Goal: Information Seeking & Learning: Compare options

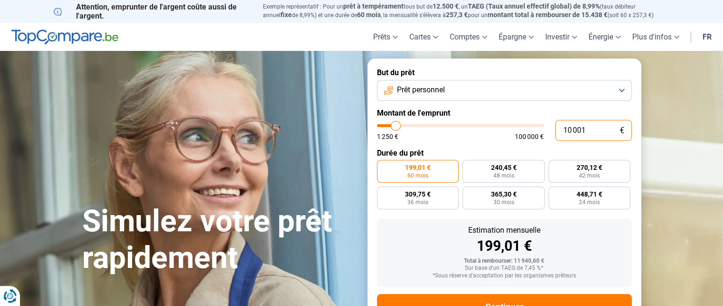
click at [586, 126] on input "10 001" at bounding box center [593, 130] width 77 height 21
type input "1 000"
type input "1250"
type input "100"
type input "1250"
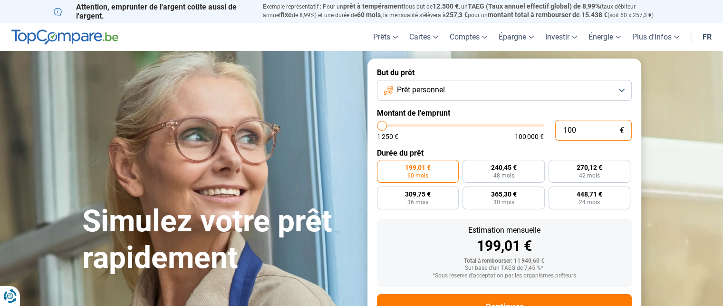
type input "10"
type input "1250"
type input "1"
type input "1250"
type input "0"
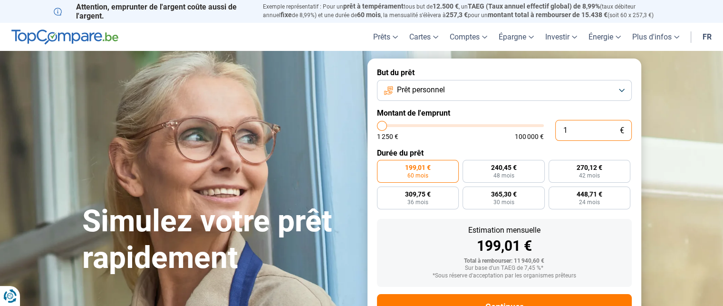
type input "1250"
type input "1 250"
type input "1250"
radio input "true"
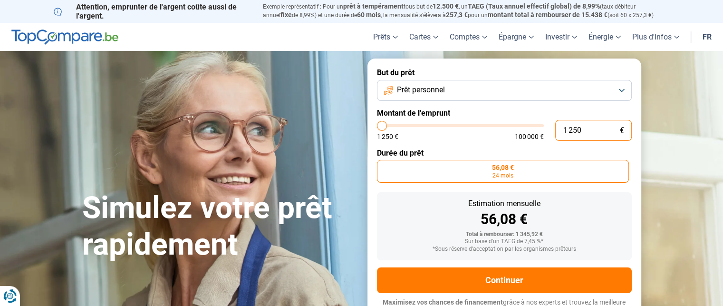
scroll to position [11, 0]
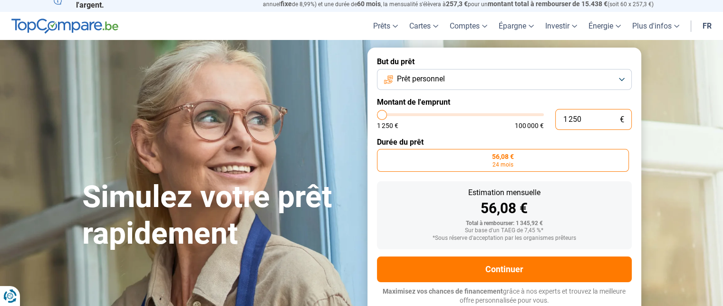
type input "125"
type input "1250"
type input "12"
type input "1250"
type input "1"
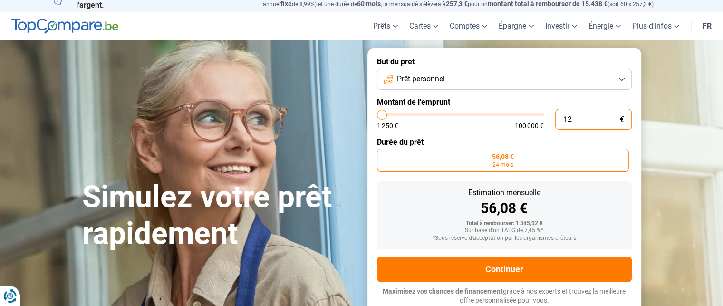
type input "1250"
type input "0"
type input "1250"
type input "1 250"
type input "1250"
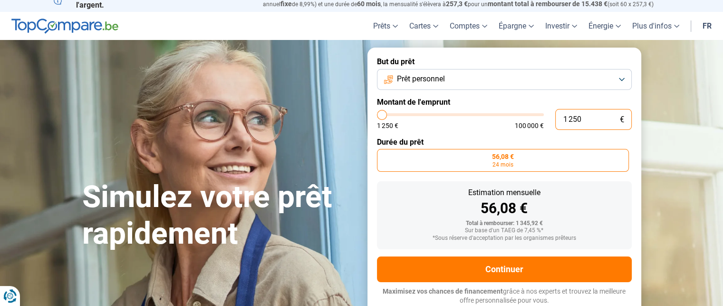
type input "12 503"
type input "12500"
radio input "false"
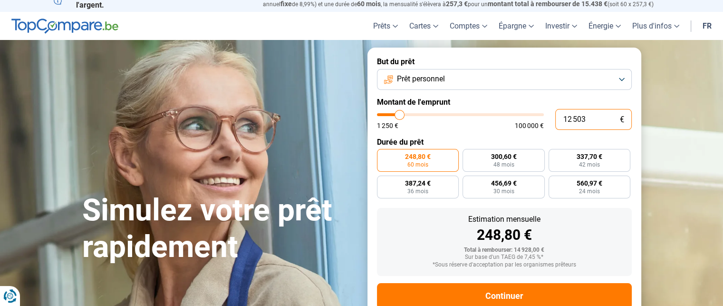
scroll to position [38, 0]
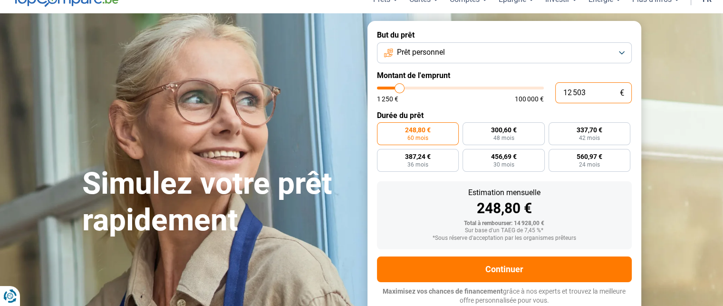
type input "1 250"
type input "1250"
type input "125"
type input "1250"
type input "12"
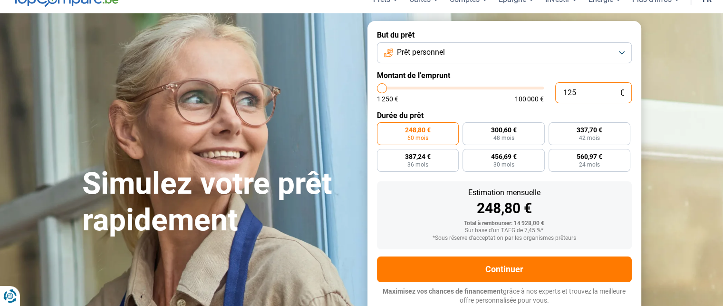
type input "1250"
type input "1"
type input "1250"
type input "0"
type input "1250"
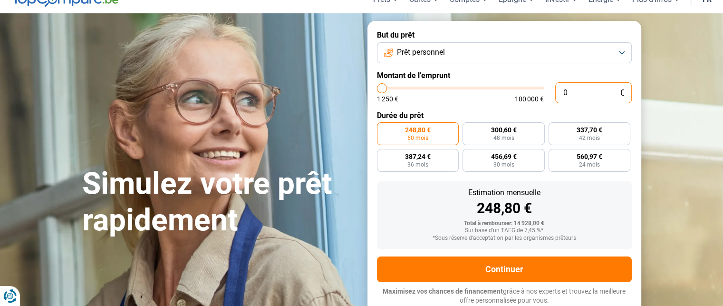
type input "1 250"
type input "1250"
radio input "true"
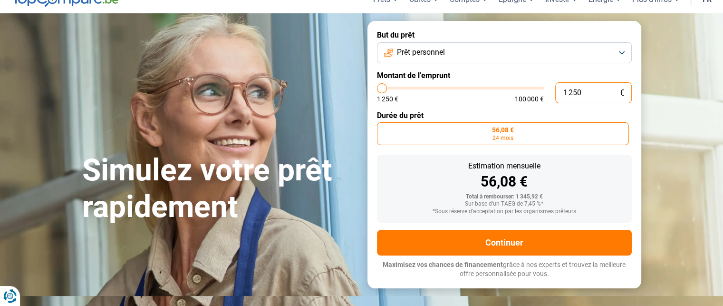
scroll to position [11, 0]
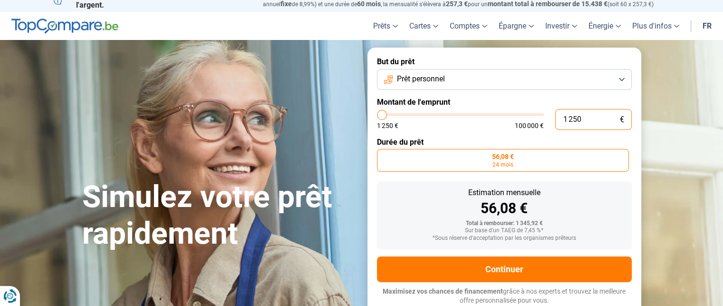
type input "125"
type input "1250"
type input "12"
type input "1250"
type input "1"
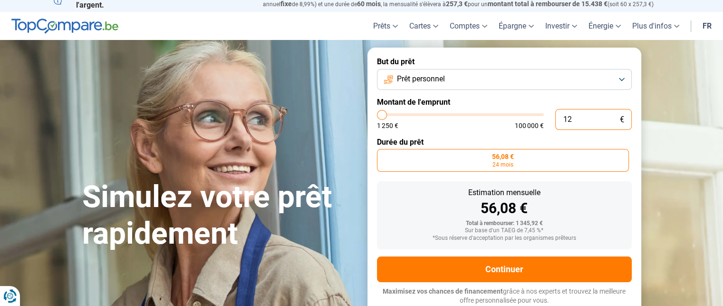
type input "1250"
type input "0"
type input "1250"
type input "1 250"
type input "1250"
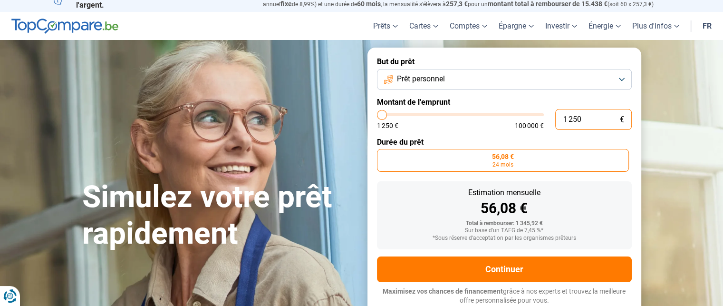
type input "12 503"
type input "12500"
radio input "false"
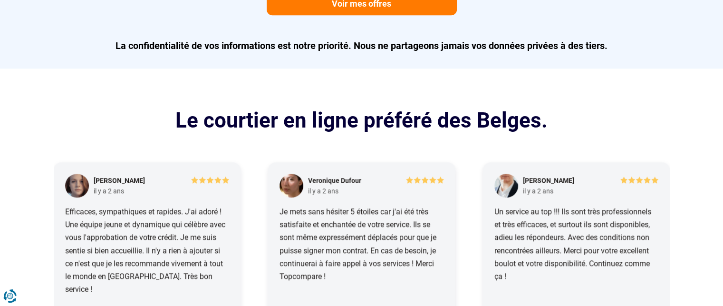
scroll to position [0, 0]
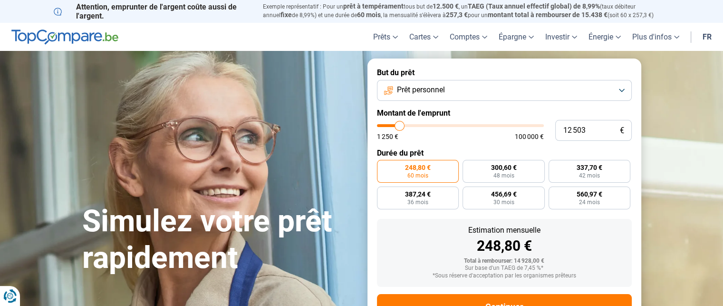
click at [618, 85] on button "Prêt personnel" at bounding box center [504, 90] width 255 height 21
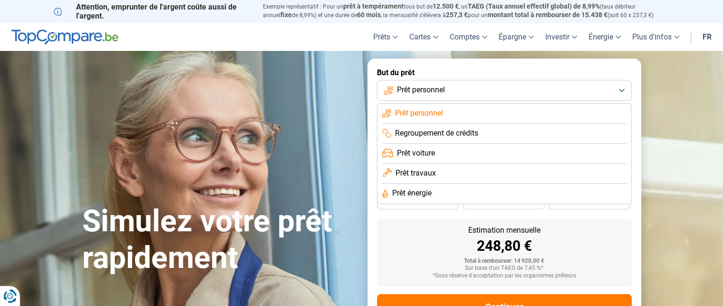
click at [418, 112] on span "Prêt personnel" at bounding box center [419, 113] width 48 height 10
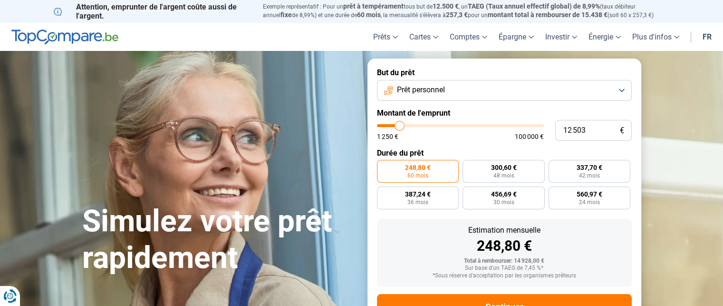
type input "10 000"
type input "10000"
type input "9 750"
type input "9750"
type input "9 500"
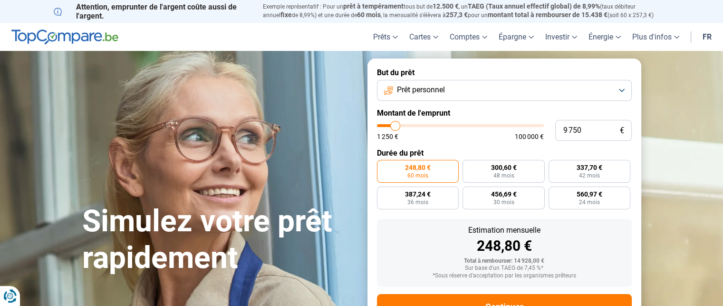
type input "9500"
type input "9 250"
type input "9250"
type input "9 000"
type input "9000"
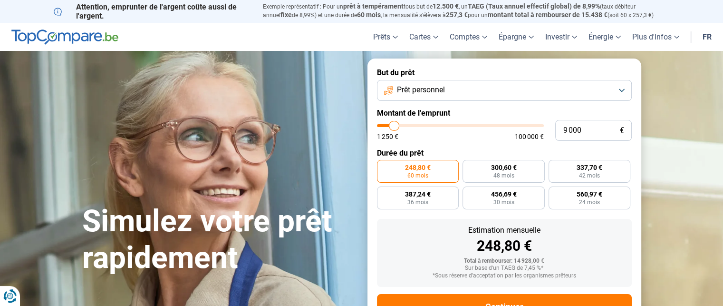
type input "8 250"
type input "8250"
type input "7 250"
type input "7250"
type input "7 000"
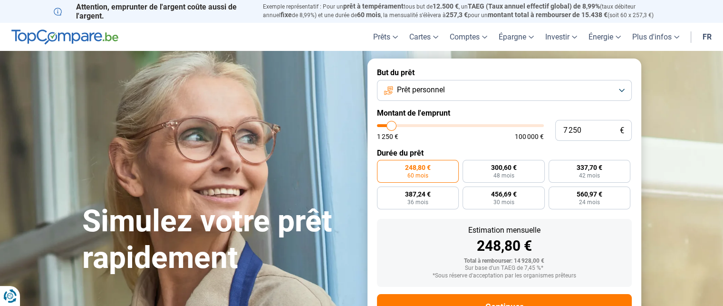
type input "7000"
type input "6 500"
type input "6500"
type input "6 250"
type input "6250"
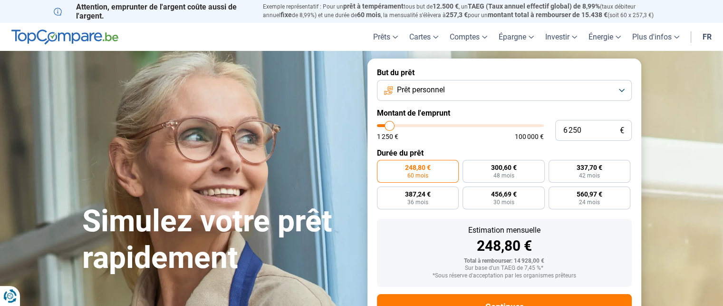
type input "5 750"
type input "5750"
type input "5 500"
type input "5500"
type input "5 250"
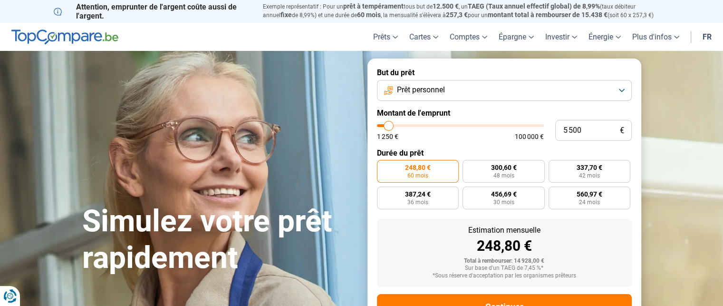
type input "5250"
type input "4 750"
type input "4750"
type input "4 500"
type input "4500"
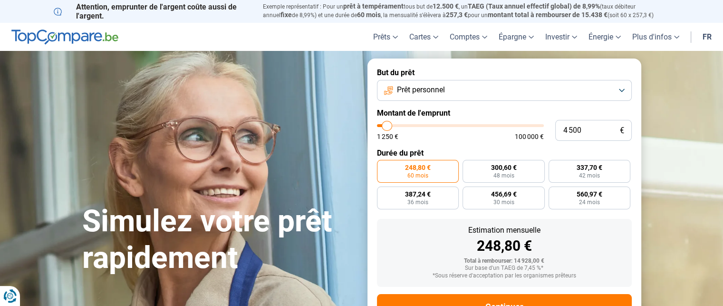
type input "3 750"
type input "3750"
type input "3 500"
type input "3500"
type input "3 000"
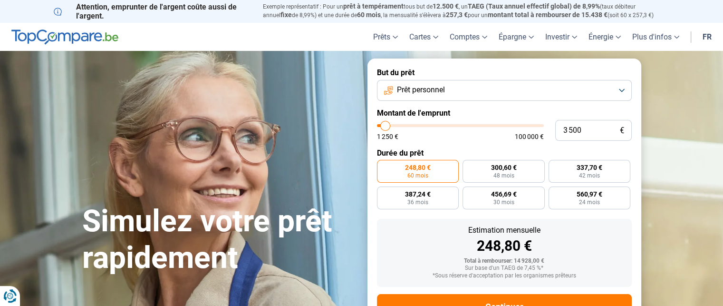
type input "3000"
type input "2 500"
type input "2500"
type input "2 250"
type input "2250"
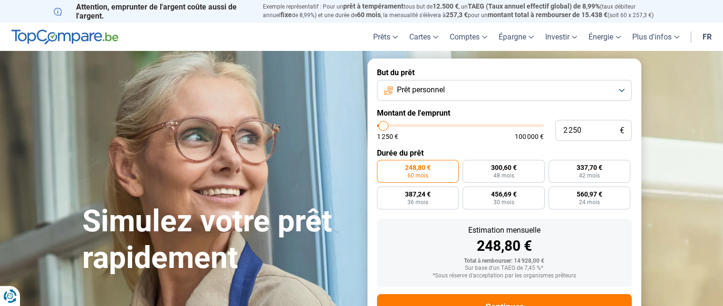
type input "2 000"
type input "2000"
type input "1 750"
type input "1750"
type input "1 250"
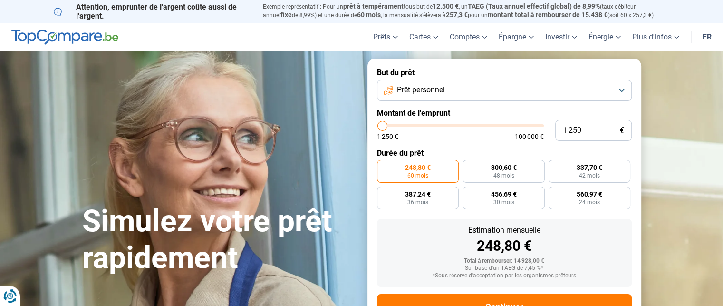
type input "1250"
type input "1 750"
type input "1750"
type input "2 250"
type input "2250"
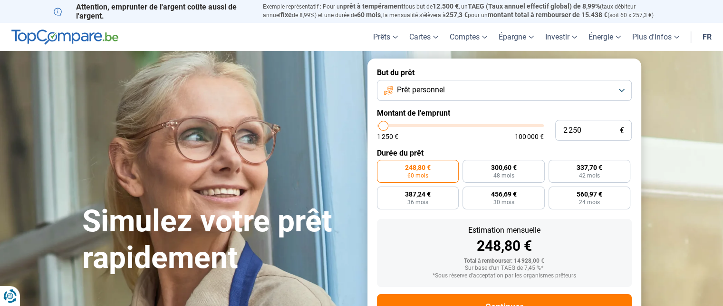
type input "2 750"
type input "2750"
type input "3 000"
drag, startPoint x: 397, startPoint y: 125, endPoint x: 385, endPoint y: 125, distance: 12.4
type input "3000"
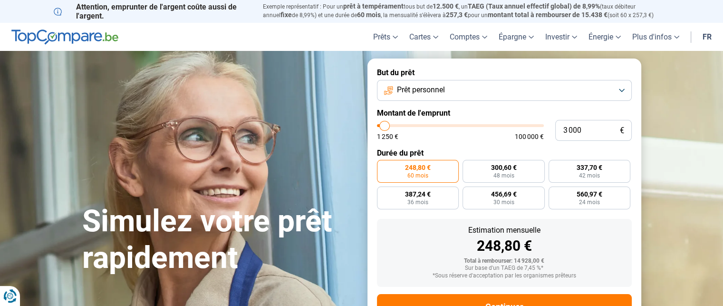
click at [385, 125] on input "range" at bounding box center [460, 125] width 167 height 3
radio input "true"
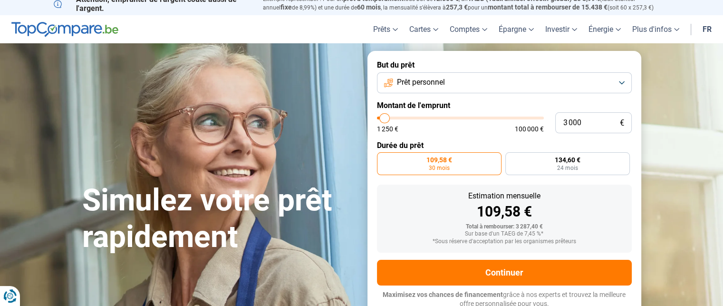
scroll to position [11, 0]
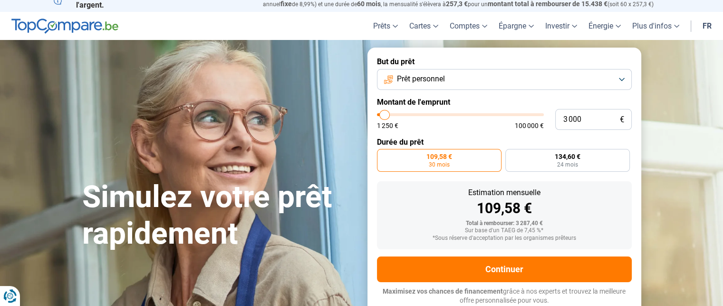
click at [437, 156] on span "109,58 €" at bounding box center [440, 156] width 26 height 7
click at [383, 155] on input "109,58 € 30 mois" at bounding box center [380, 152] width 6 height 6
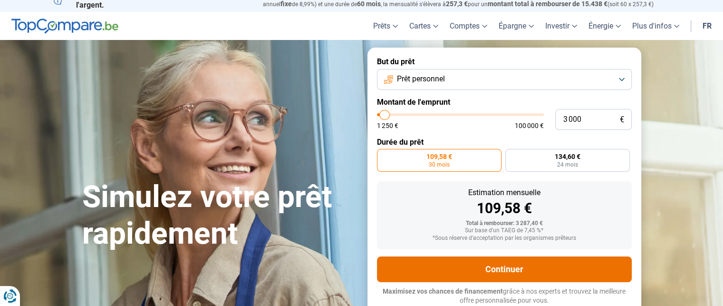
click at [497, 268] on button "Continuer" at bounding box center [504, 269] width 255 height 26
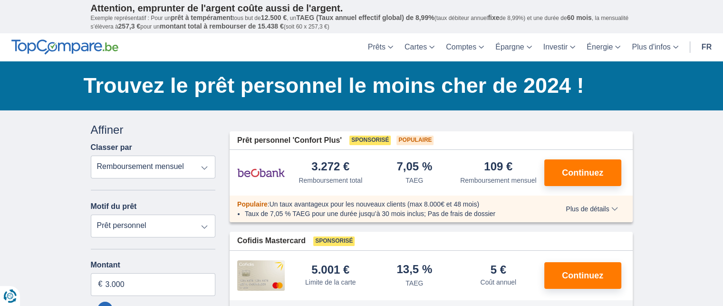
click at [204, 163] on select "Remboursement total TAEG Remboursement mensuel" at bounding box center [153, 166] width 125 height 23
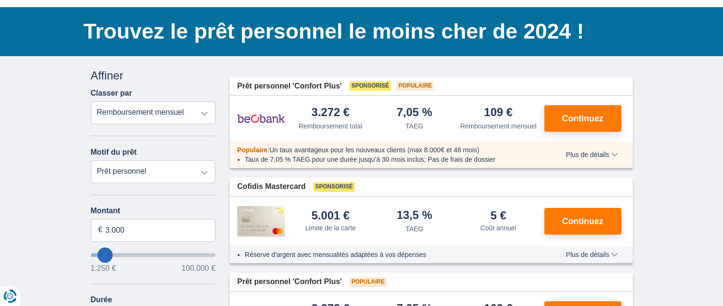
scroll to position [95, 0]
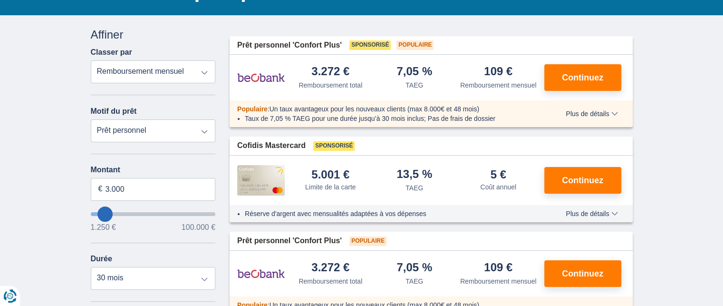
click at [204, 127] on select "Prêt personnel Voiture Moto / vélo Caravane / mobilhome Travaux Energie Rachat …" at bounding box center [153, 130] width 125 height 23
select select "furniture"
click at [91, 119] on select "Prêt personnel Voiture Moto / vélo Caravane / mobilhome Travaux Energie Rachat …" at bounding box center [153, 130] width 125 height 23
type input "7.500"
type input "7250"
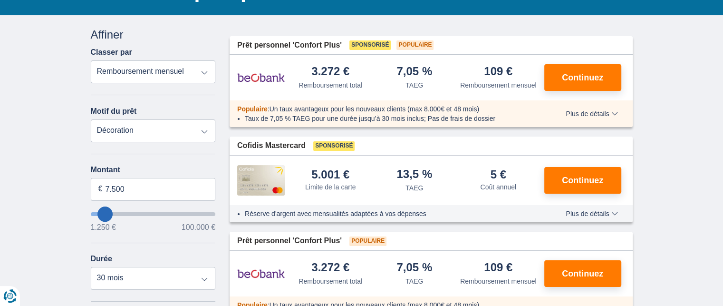
select select "42"
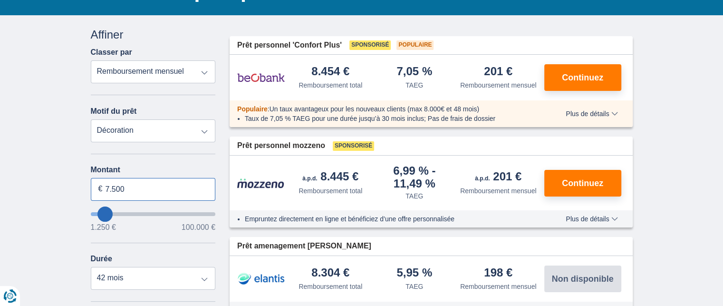
click at [127, 189] on input "7.500" at bounding box center [153, 189] width 125 height 23
type input "7"
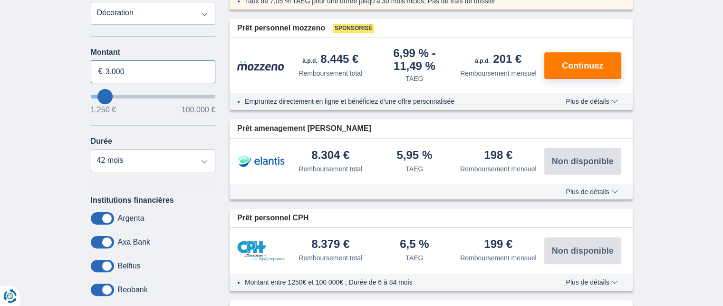
scroll to position [238, 0]
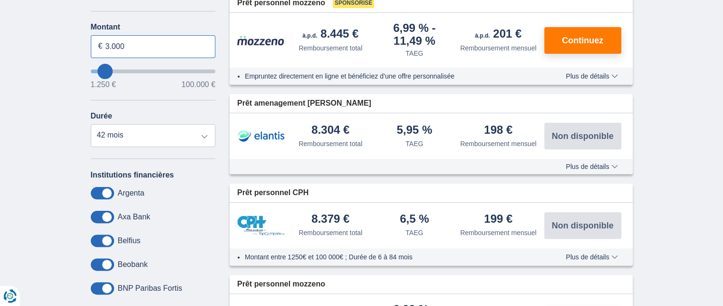
type input "3.000"
type input "3250"
select select "30"
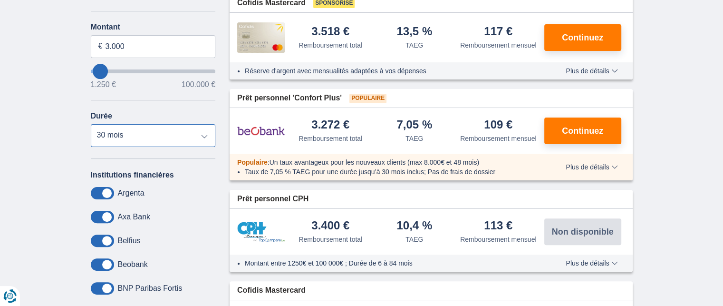
click at [91, 124] on select "12 mois 18 mois 24 mois 30 mois" at bounding box center [153, 135] width 125 height 23
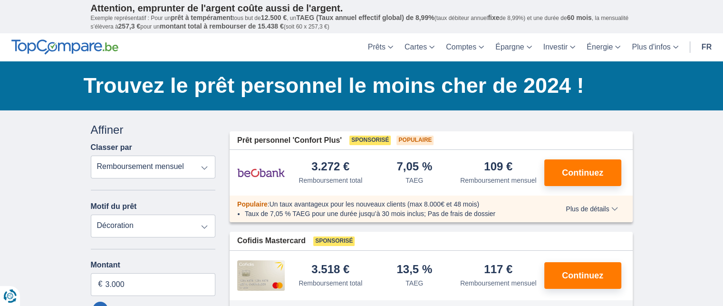
scroll to position [95, 0]
